Goal: Book appointment/travel/reservation

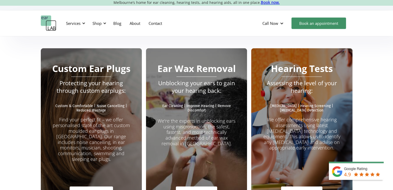
scroll to position [909, 0]
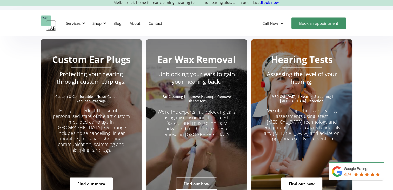
click at [199, 177] on link "Find out how" at bounding box center [196, 183] width 41 height 12
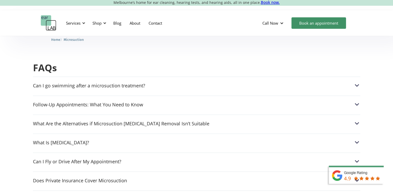
scroll to position [1298, 0]
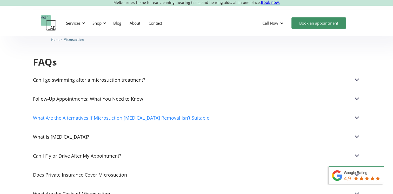
click at [357, 114] on img at bounding box center [356, 117] width 7 height 7
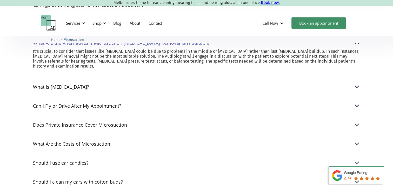
scroll to position [1376, 0]
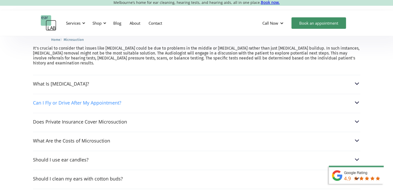
click at [356, 99] on img at bounding box center [356, 102] width 7 height 7
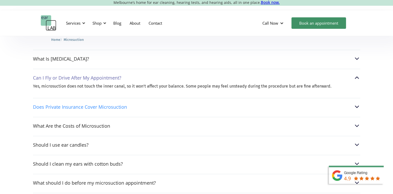
click at [358, 103] on img at bounding box center [356, 106] width 7 height 7
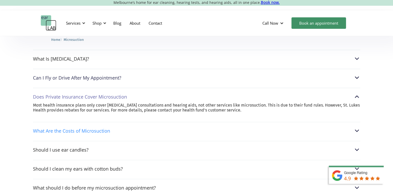
click at [357, 127] on img at bounding box center [356, 130] width 7 height 7
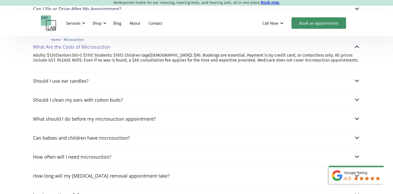
scroll to position [1454, 0]
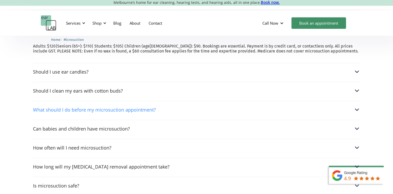
click at [355, 106] on img at bounding box center [356, 109] width 7 height 7
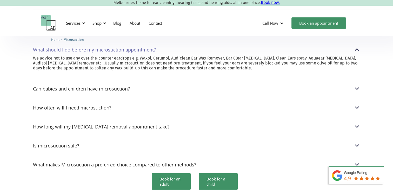
scroll to position [1506, 0]
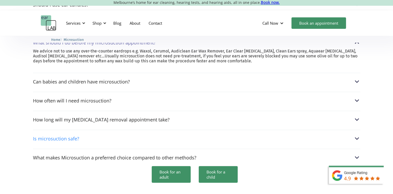
click at [357, 135] on img at bounding box center [356, 138] width 7 height 7
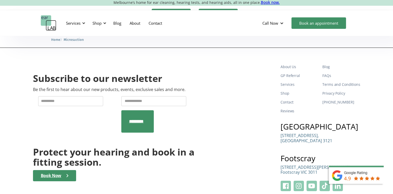
scroll to position [1671, 0]
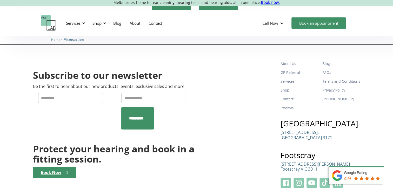
click at [367, 179] on img at bounding box center [359, 179] width 68 height 29
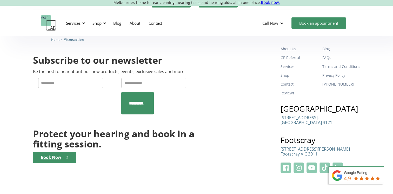
scroll to position [1660, 0]
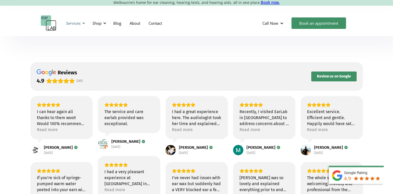
click at [84, 23] on div at bounding box center [84, 23] width 4 height 4
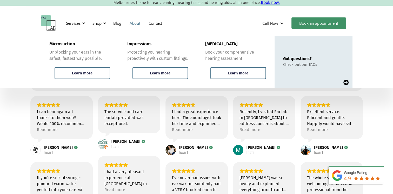
click at [134, 24] on link "About" at bounding box center [134, 23] width 19 height 15
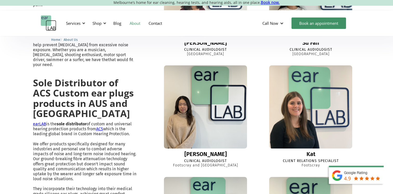
scroll to position [260, 0]
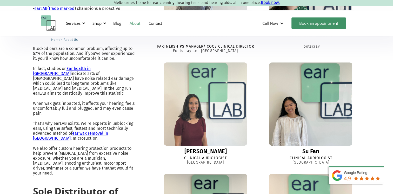
click at [204, 148] on div "[PERSON_NAME]" at bounding box center [205, 151] width 42 height 6
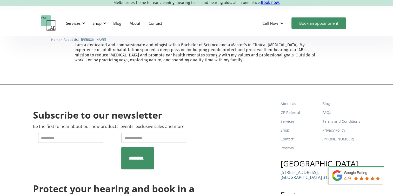
scroll to position [182, 0]
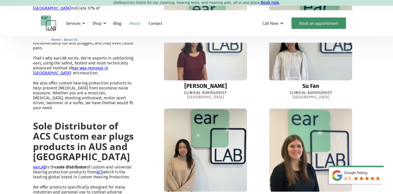
scroll to position [354, 0]
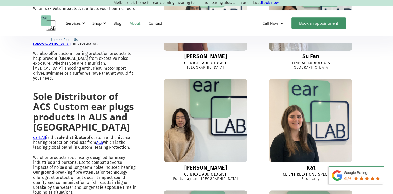
click at [203, 164] on div "[PERSON_NAME]" at bounding box center [205, 167] width 42 height 6
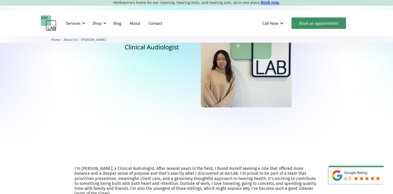
scroll to position [52, 0]
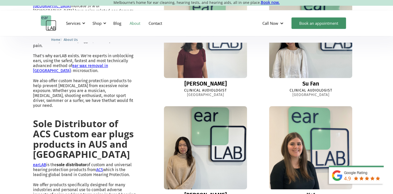
scroll to position [293, 0]
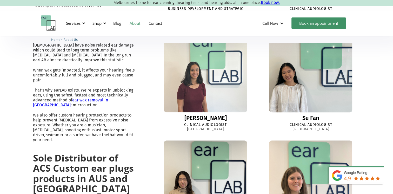
click at [312, 115] on div "Su Fan" at bounding box center [310, 118] width 17 height 6
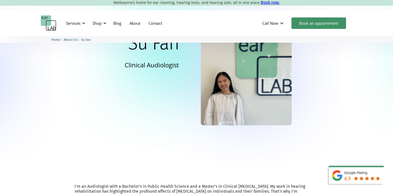
scroll to position [104, 0]
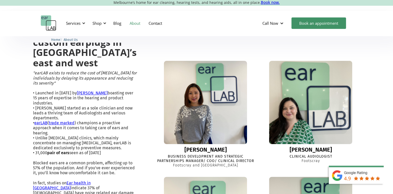
scroll to position [150, 0]
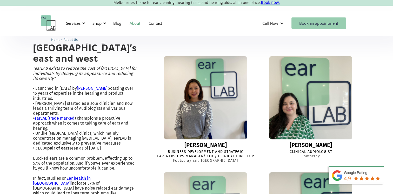
click at [314, 23] on link "Book an appointment" at bounding box center [318, 22] width 55 height 11
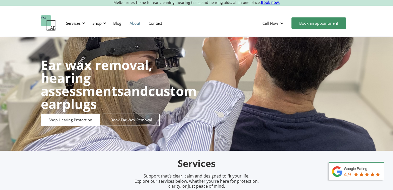
click at [136, 22] on link "About" at bounding box center [134, 23] width 19 height 15
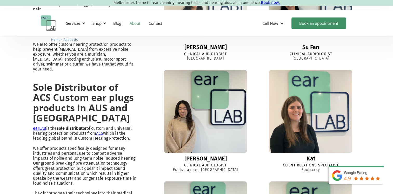
scroll to position [338, 0]
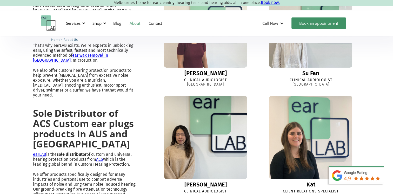
click at [202, 181] on div "[PERSON_NAME]" at bounding box center [205, 184] width 42 height 6
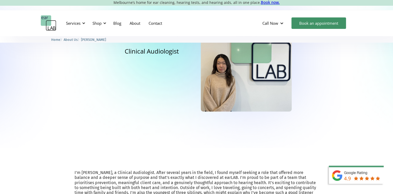
scroll to position [130, 0]
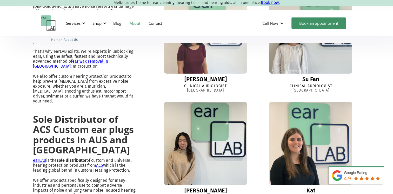
scroll to position [306, 0]
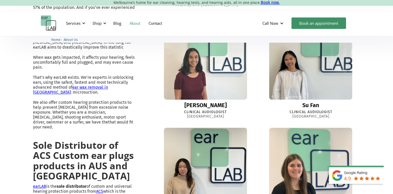
click at [205, 102] on div "[PERSON_NAME]" at bounding box center [205, 105] width 42 height 6
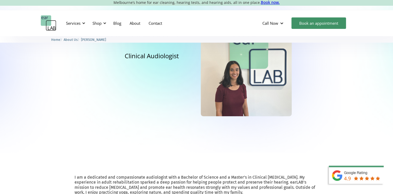
scroll to position [52, 0]
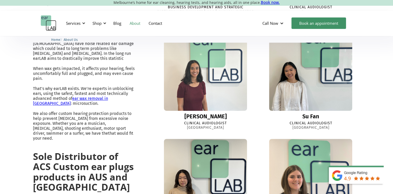
scroll to position [294, 0]
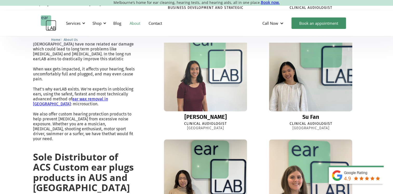
click at [314, 114] on div "Su Fan" at bounding box center [310, 117] width 17 height 6
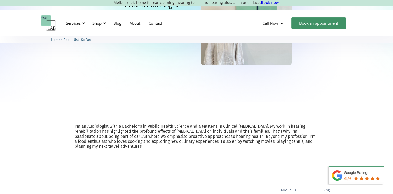
scroll to position [130, 0]
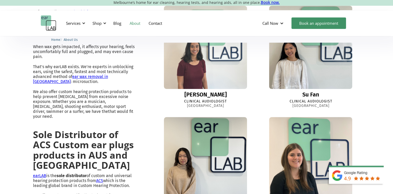
scroll to position [333, 0]
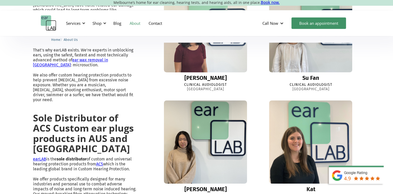
click at [207, 75] on div "[PERSON_NAME]" at bounding box center [205, 78] width 42 height 6
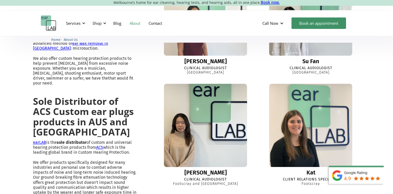
scroll to position [379, 0]
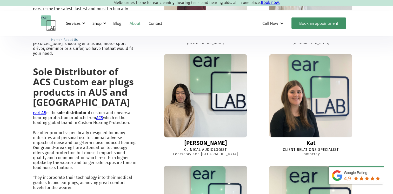
click at [203, 140] on div "Sharon" at bounding box center [205, 143] width 42 height 6
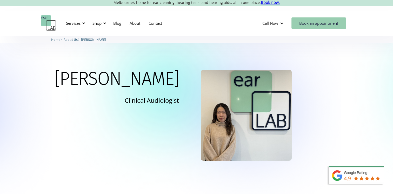
click at [314, 24] on link "Book an appointment" at bounding box center [318, 22] width 55 height 11
